Goal: Navigation & Orientation: Go to known website

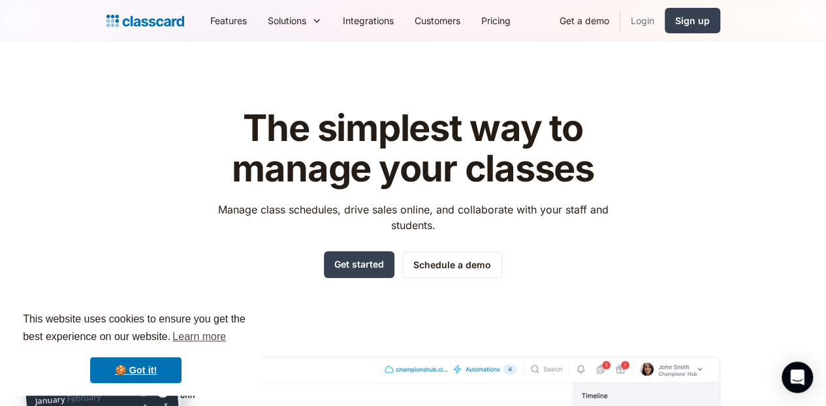
click at [665, 25] on link "Login" at bounding box center [642, 20] width 44 height 29
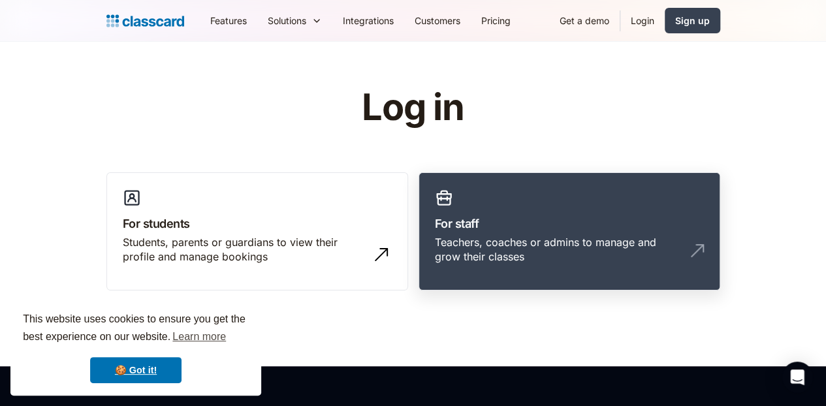
click at [549, 267] on link "For staff Teachers, coaches or admins to manage and grow their classes" at bounding box center [569, 231] width 302 height 119
